Goal: Task Accomplishment & Management: Manage account settings

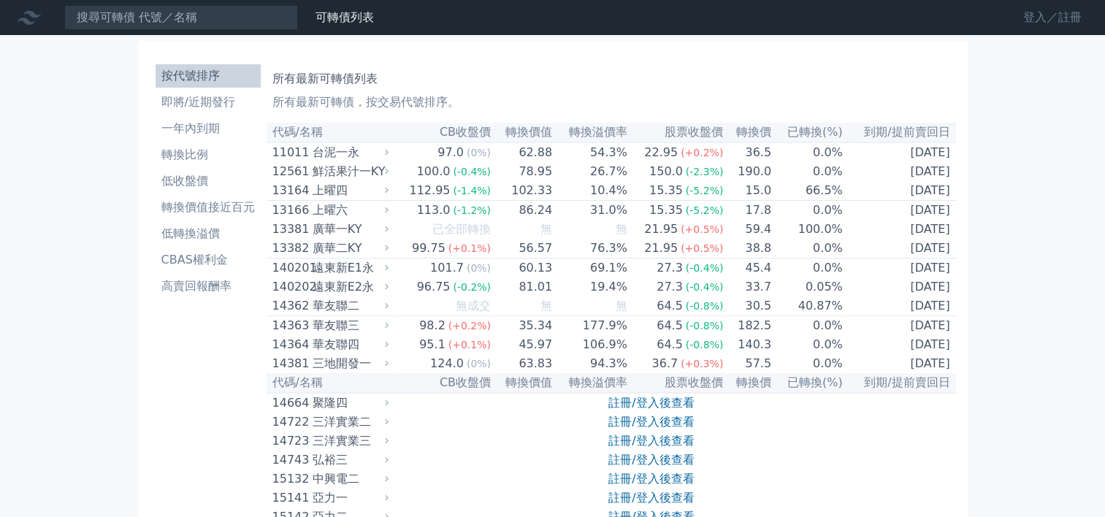
click at [1039, 16] on link "登入／註冊" at bounding box center [1052, 17] width 82 height 23
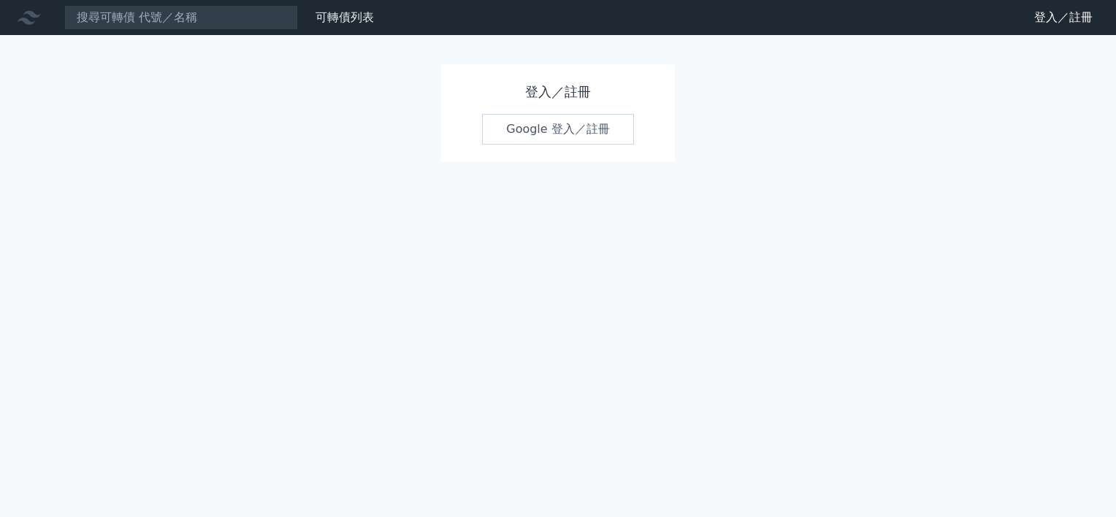
click at [528, 128] on link "Google 登入／註冊" at bounding box center [558, 129] width 152 height 31
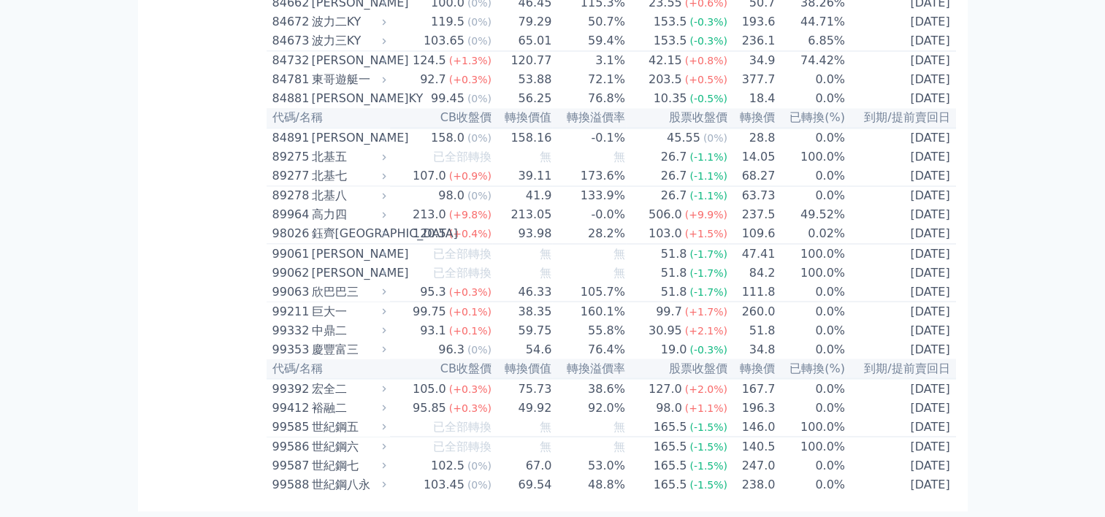
scroll to position [8640, 0]
